Goal: Transaction & Acquisition: Purchase product/service

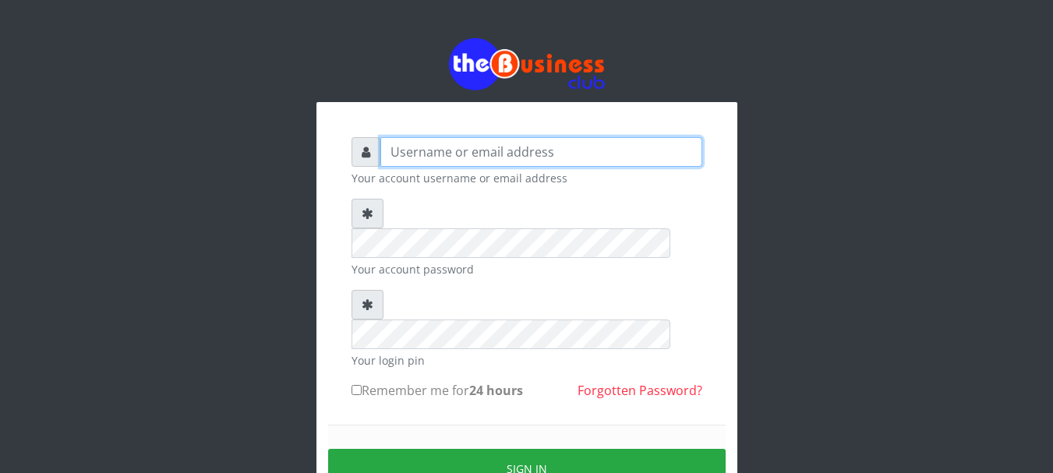
type input "Nacybaby"
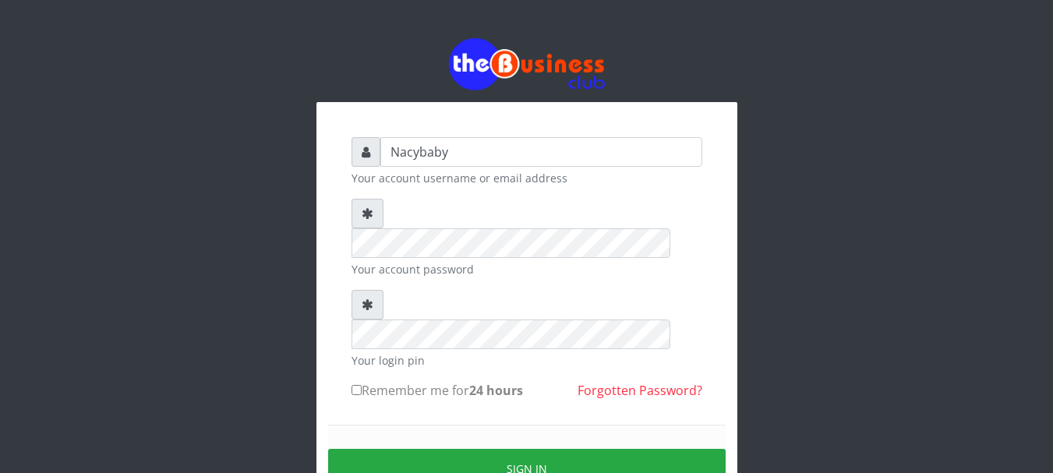
click at [357, 385] on input "Remember me for 24 hours" at bounding box center [357, 390] width 10 height 10
checkbox input "true"
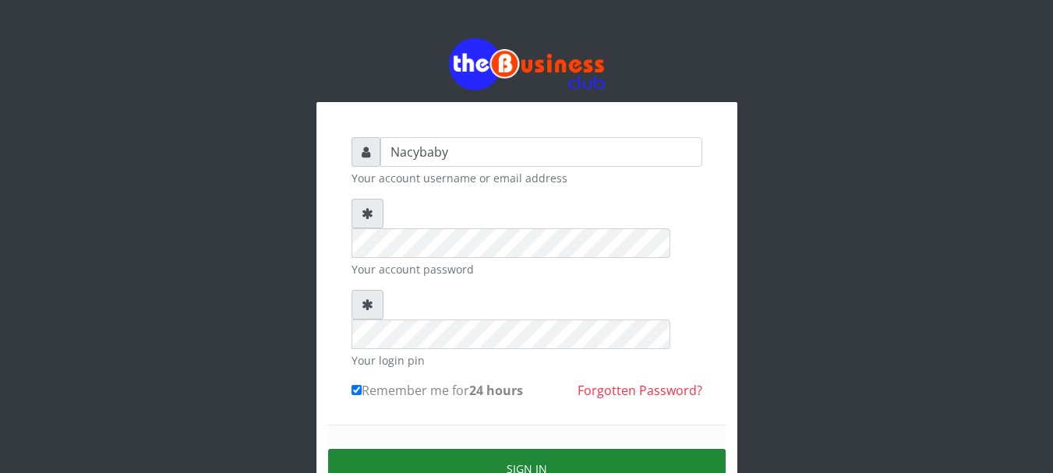
click at [503, 449] on button "Sign in" at bounding box center [527, 469] width 398 height 40
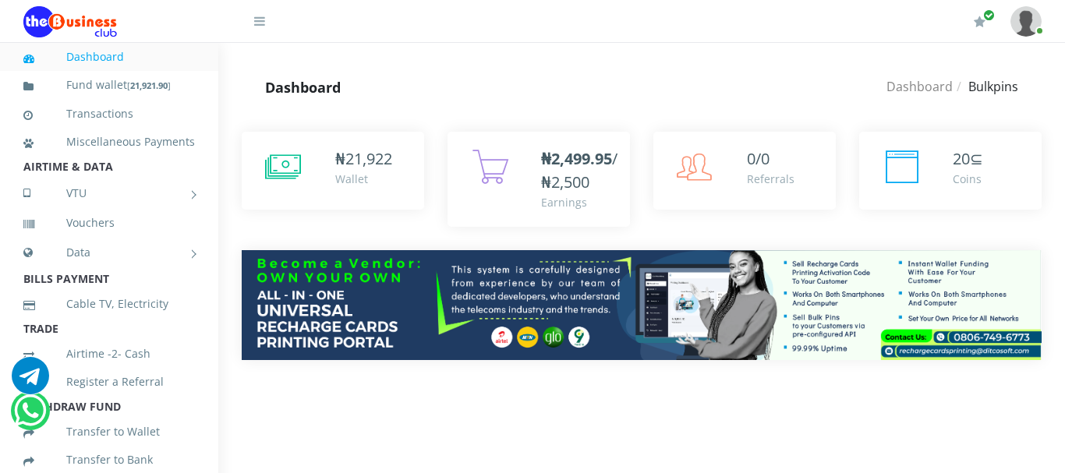
click at [1063, 182] on div "₦ 21,922 Wallet" at bounding box center [641, 257] width 847 height 299
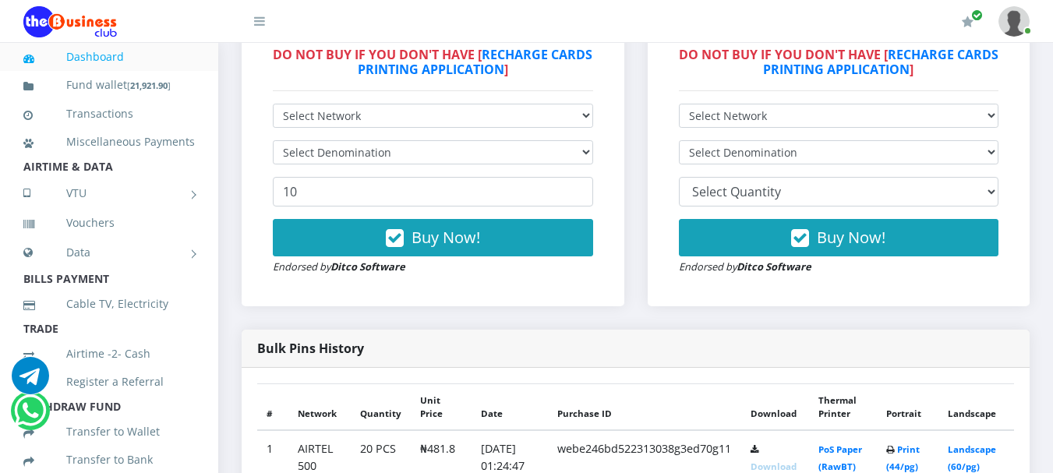
scroll to position [522, 0]
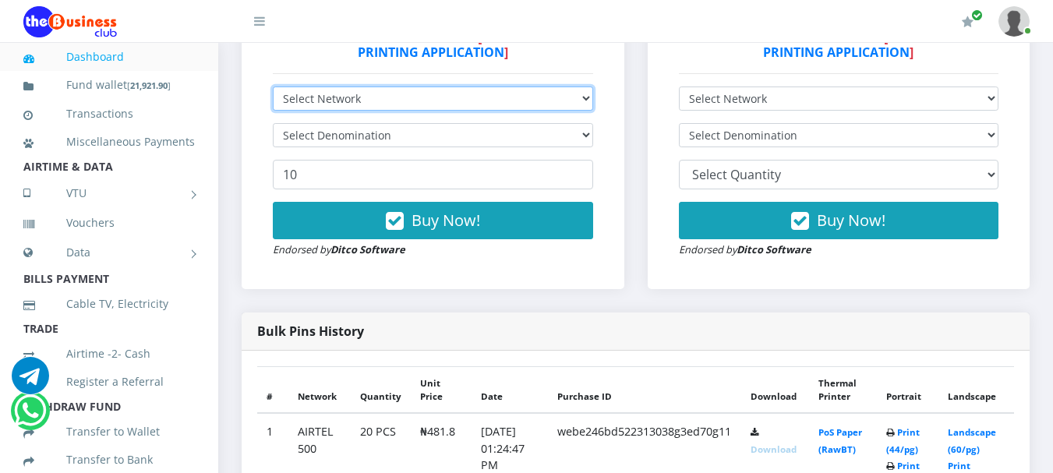
click at [586, 94] on select "Select Network MTN Globacom 9Mobile Airtel" at bounding box center [433, 99] width 320 height 24
select select "MTN"
click at [273, 87] on select "Select Network MTN Globacom 9Mobile Airtel" at bounding box center [433, 99] width 320 height 24
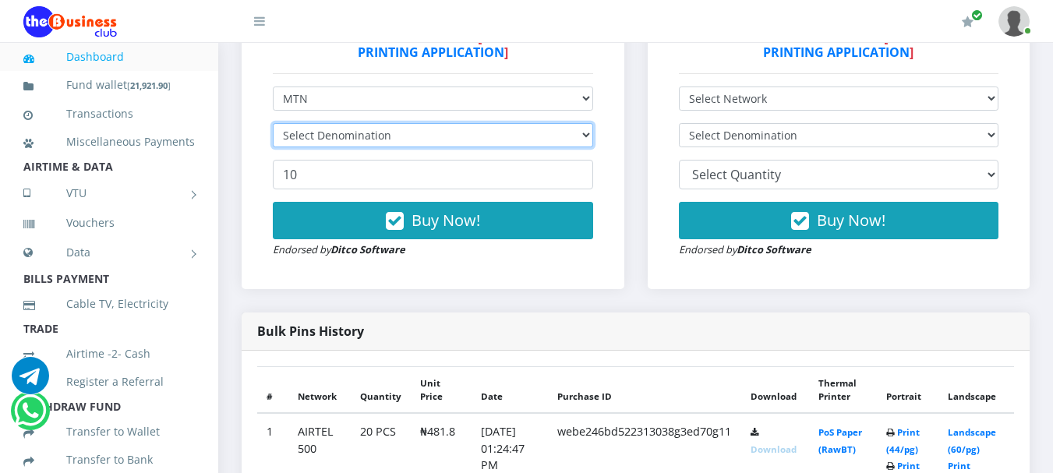
click at [586, 135] on select "Select Denomination" at bounding box center [433, 135] width 320 height 24
click at [583, 134] on select "Select Denomination" at bounding box center [433, 135] width 320 height 24
click at [583, 134] on select "Select Denomination MTN NGN100 - ₦96.94 MTN NGN200 - ₦193.88 MTN NGN400 - ₦387.…" at bounding box center [433, 135] width 320 height 24
select select "193.88-200"
click at [273, 123] on select "Select Denomination MTN NGN100 - ₦96.94 MTN NGN200 - ₦193.88 MTN NGN400 - ₦387.…" at bounding box center [433, 135] width 320 height 24
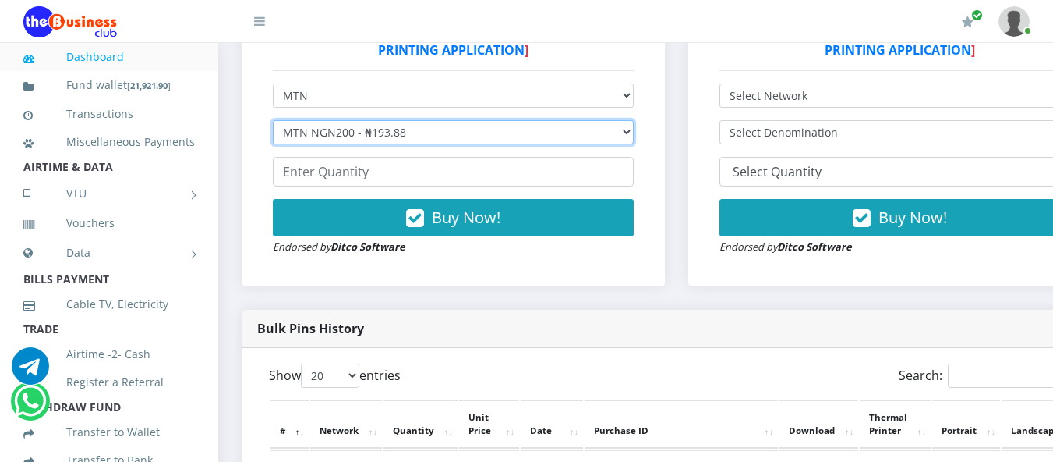
scroll to position [0, 0]
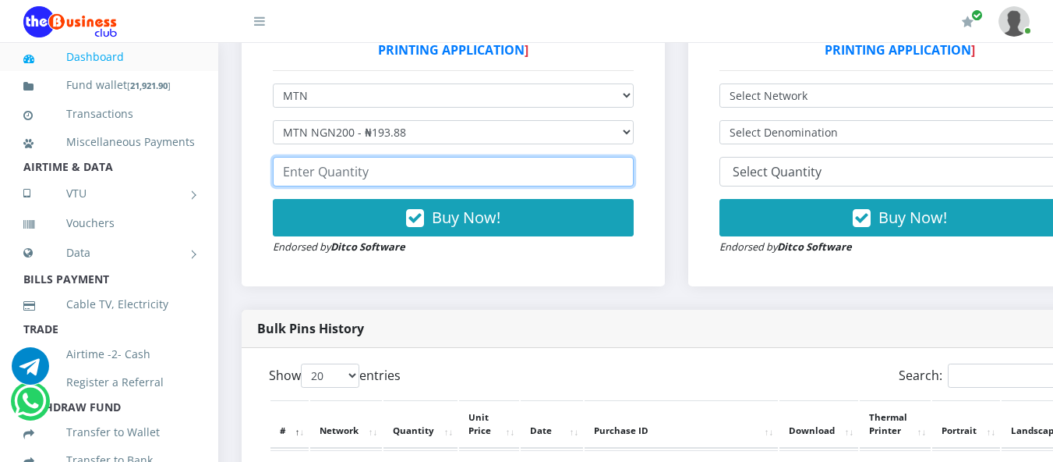
click at [283, 177] on input "number" at bounding box center [453, 172] width 361 height 30
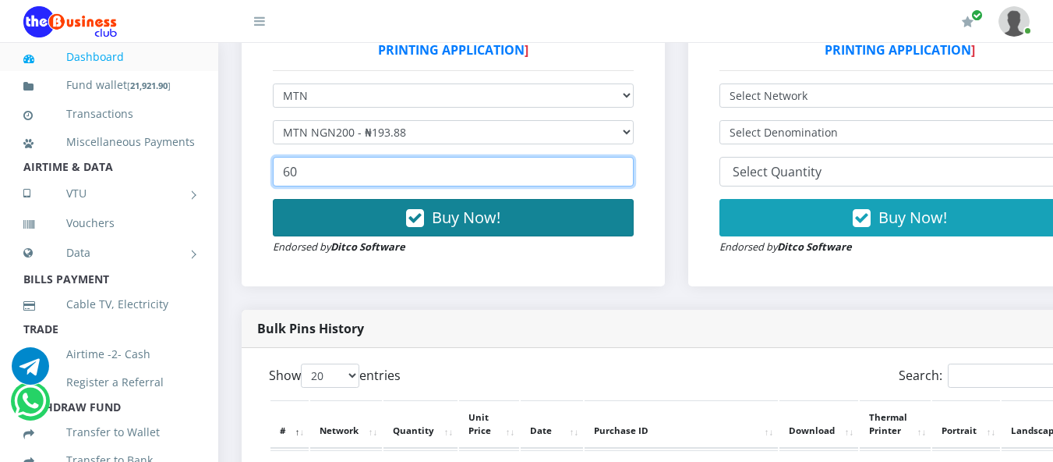
type input "60"
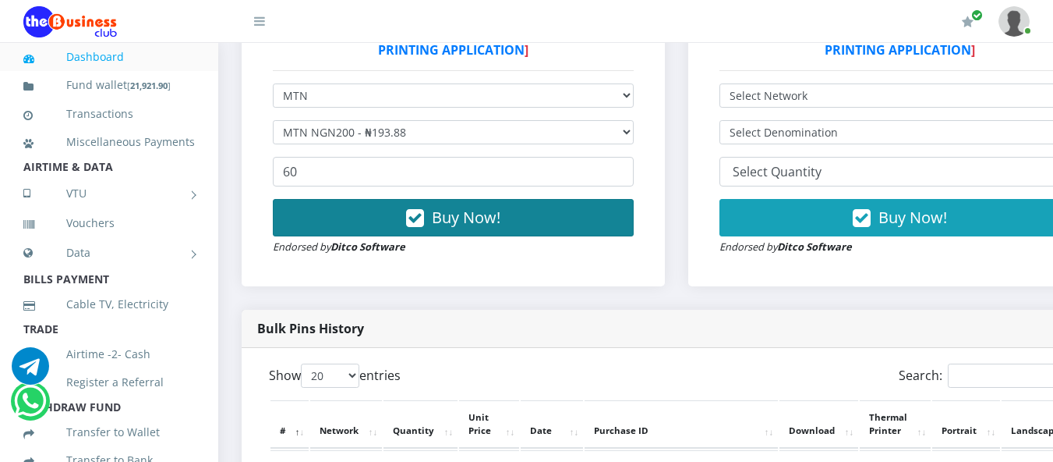
click at [463, 218] on span "Buy Now!" at bounding box center [466, 217] width 69 height 21
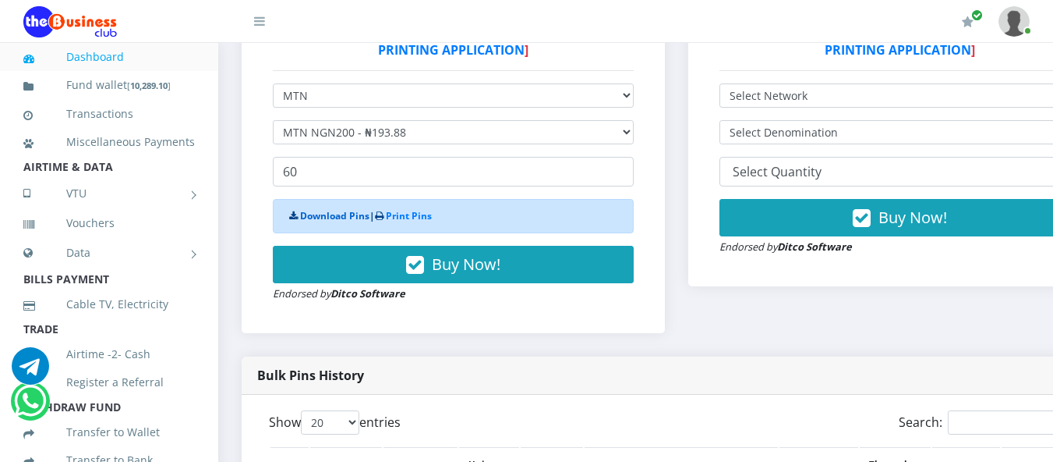
click at [341, 221] on link "Download Pins" at bounding box center [334, 215] width 69 height 13
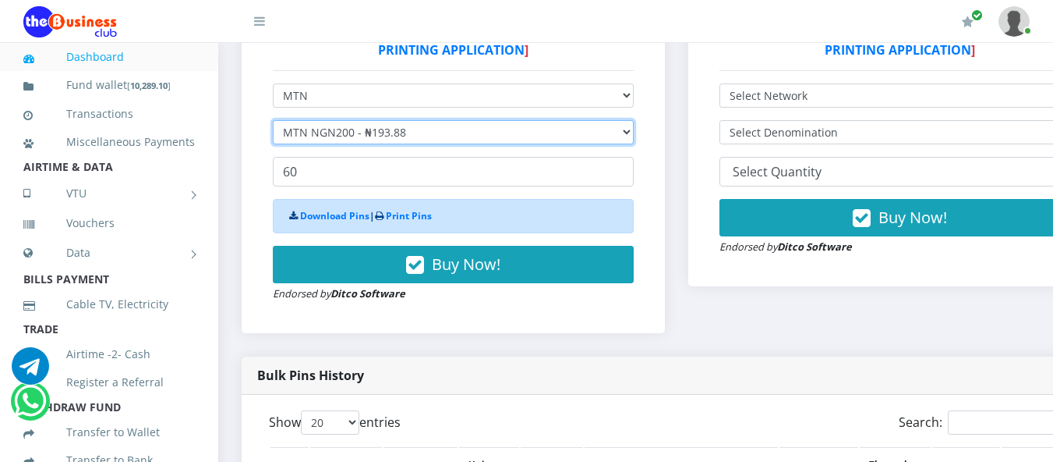
click at [634, 137] on select "Select Denomination MTN NGN100 - ₦96.94 MTN NGN200 - ₦193.88 MTN NGN400 - ₦387.…" at bounding box center [453, 132] width 361 height 24
select select "96.94-100"
click at [273, 123] on select "Select Denomination MTN NGN100 - ₦96.94 MTN NGN200 - ₦193.88 MTN NGN400 - ₦387.…" at bounding box center [453, 132] width 361 height 24
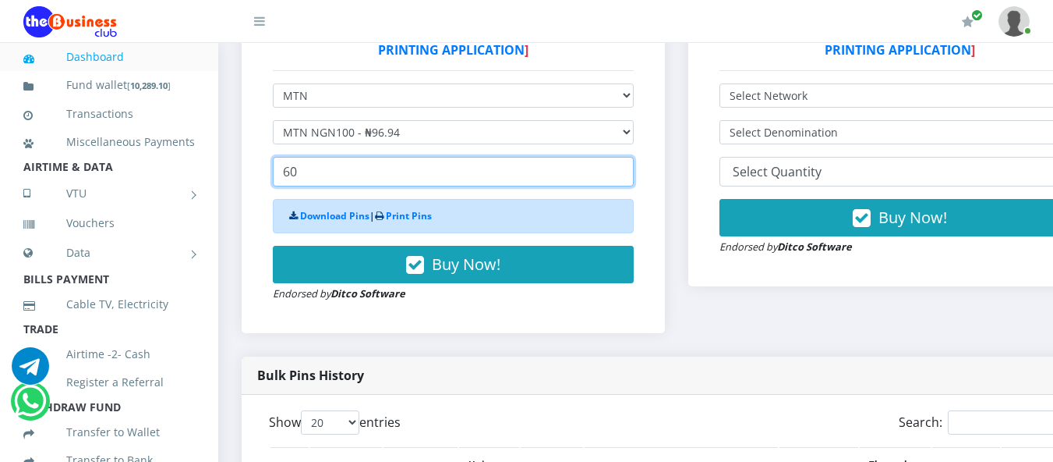
click at [297, 174] on input "60" at bounding box center [453, 172] width 361 height 30
type input "6"
click at [297, 174] on input "number" at bounding box center [453, 172] width 361 height 30
type input "60"
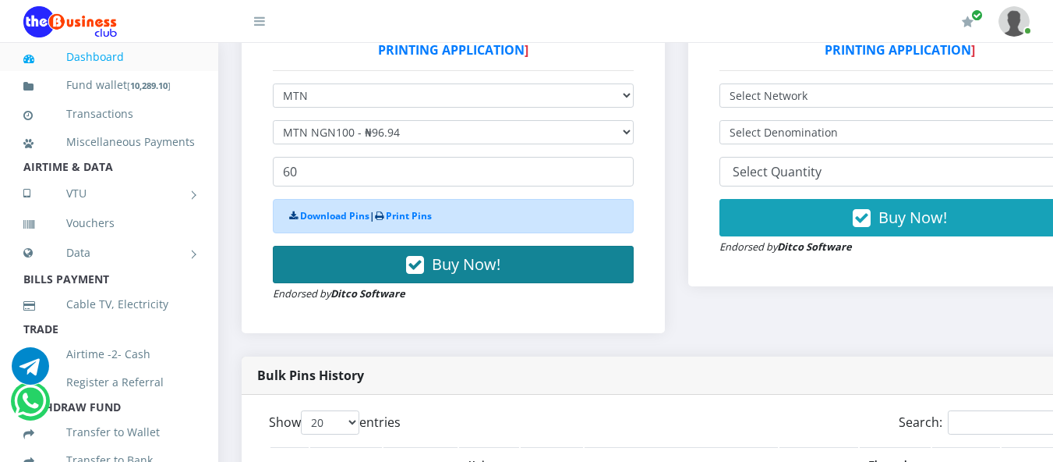
click at [460, 270] on span "Buy Now!" at bounding box center [466, 263] width 69 height 21
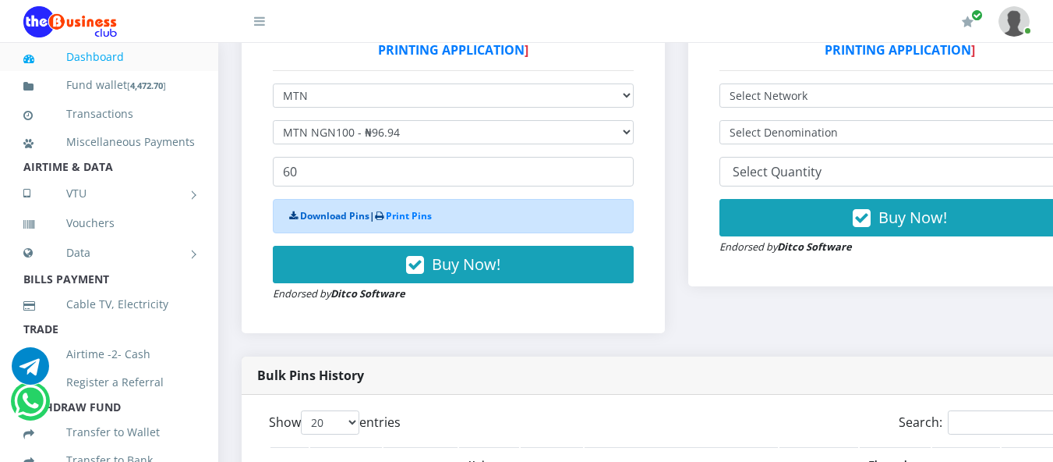
click at [357, 219] on link "Download Pins" at bounding box center [334, 215] width 69 height 13
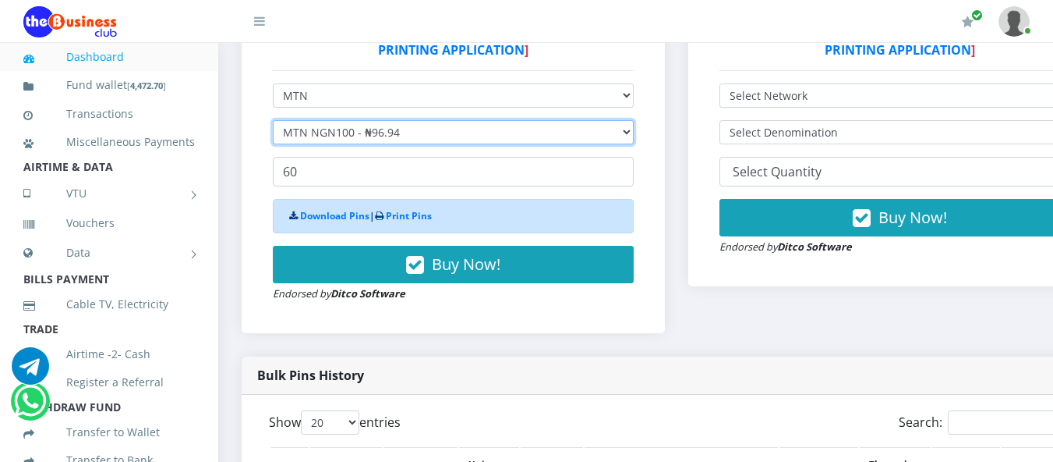
click at [634, 133] on select "Select Denomination MTN NGN100 - ₦96.94 MTN NGN200 - ₦193.88 MTN NGN400 - ₦387.…" at bounding box center [453, 132] width 361 height 24
select select "484.7-500"
click at [273, 123] on select "Select Denomination MTN NGN100 - ₦96.94 MTN NGN200 - ₦193.88 MTN NGN400 - ₦387.…" at bounding box center [453, 132] width 361 height 24
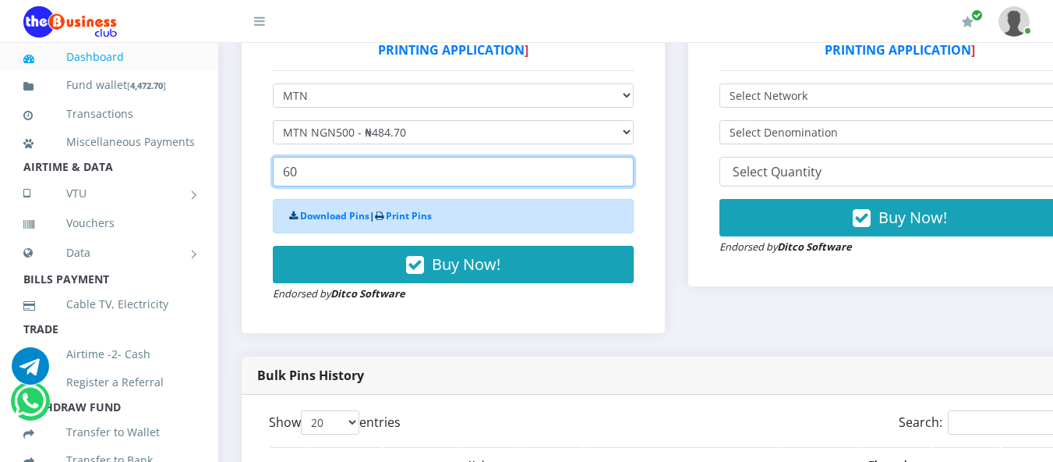
click at [296, 175] on input "60" at bounding box center [453, 172] width 361 height 30
type input "6"
click at [296, 175] on input "20" at bounding box center [453, 172] width 361 height 30
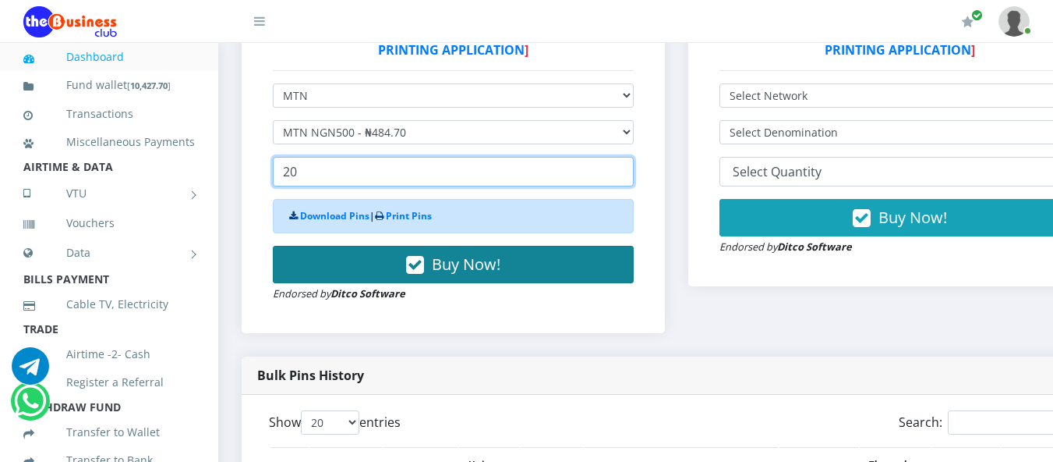
type input "20"
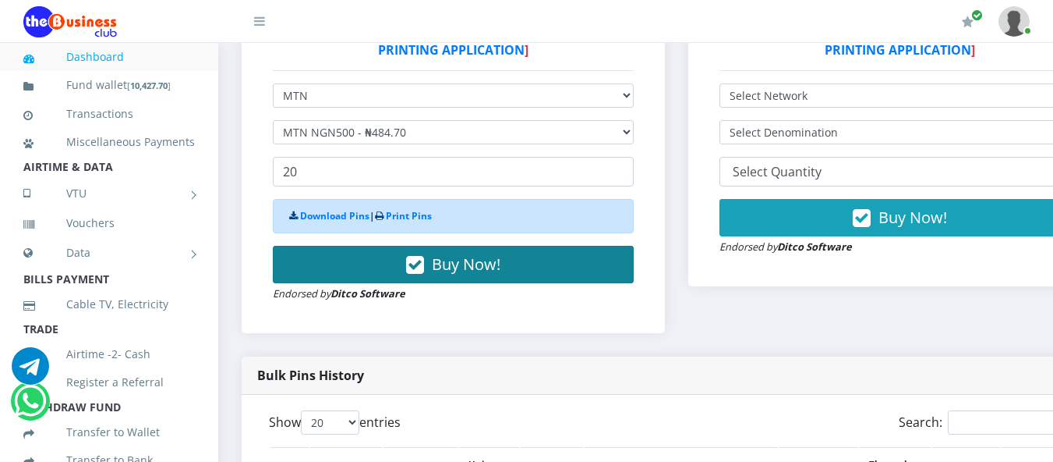
click at [411, 265] on button "Buy Now!" at bounding box center [453, 264] width 361 height 37
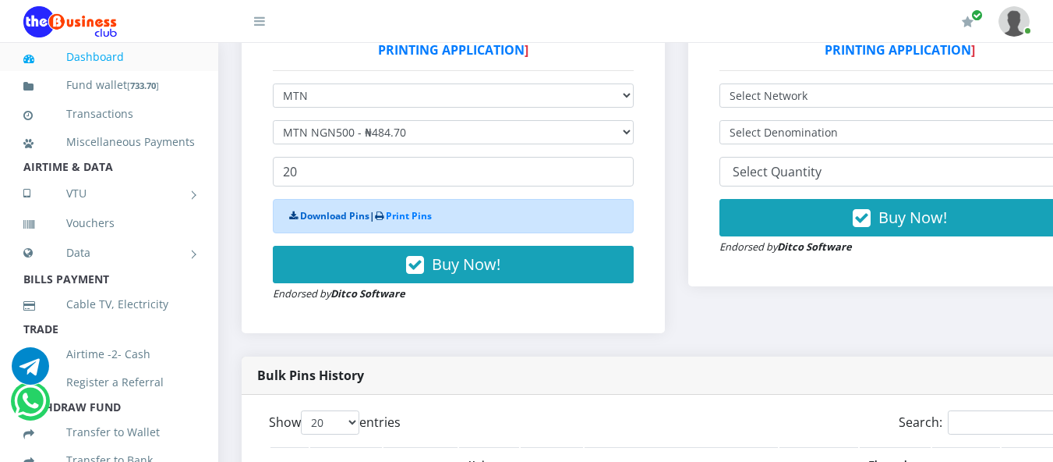
click at [349, 217] on link "Download Pins" at bounding box center [334, 215] width 69 height 13
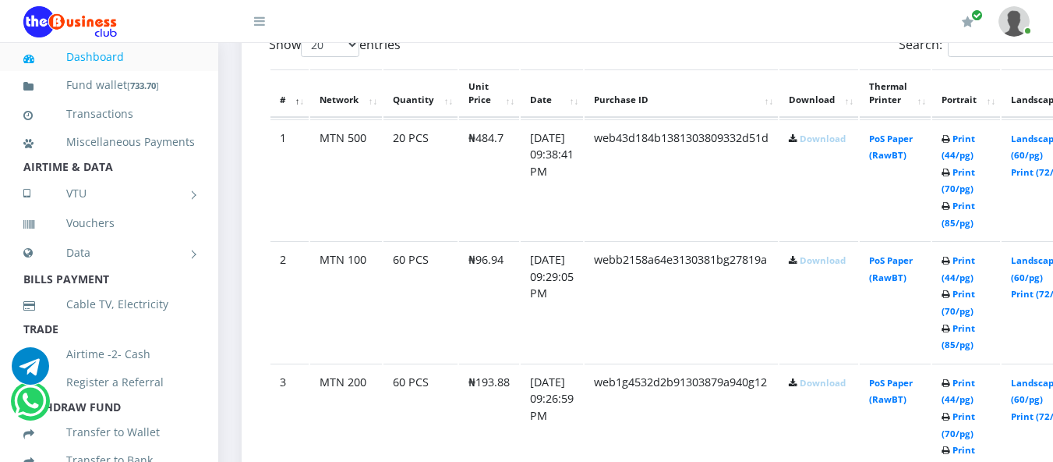
scroll to position [874, 0]
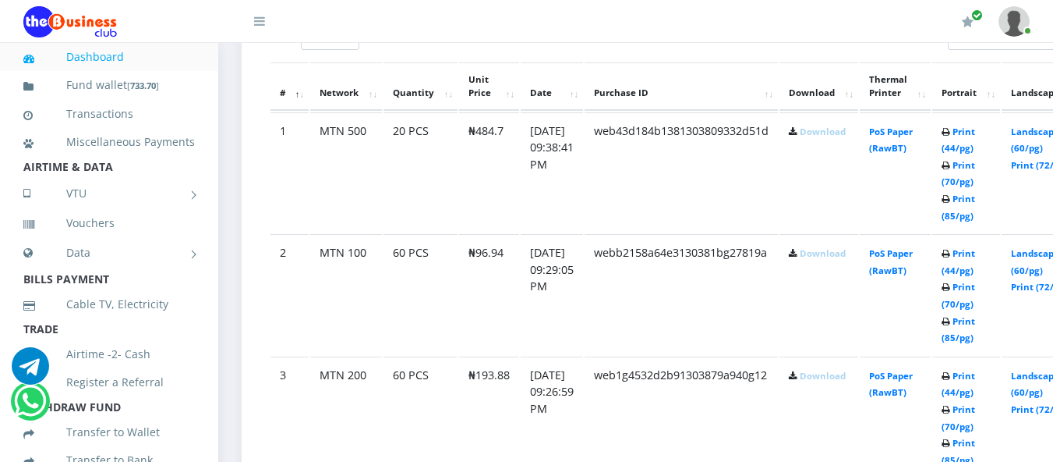
click at [827, 136] on link "Download" at bounding box center [823, 132] width 46 height 12
click at [845, 253] on link "Download" at bounding box center [823, 253] width 46 height 12
click at [837, 381] on link "Download" at bounding box center [823, 376] width 46 height 12
